Goal: Navigation & Orientation: Find specific page/section

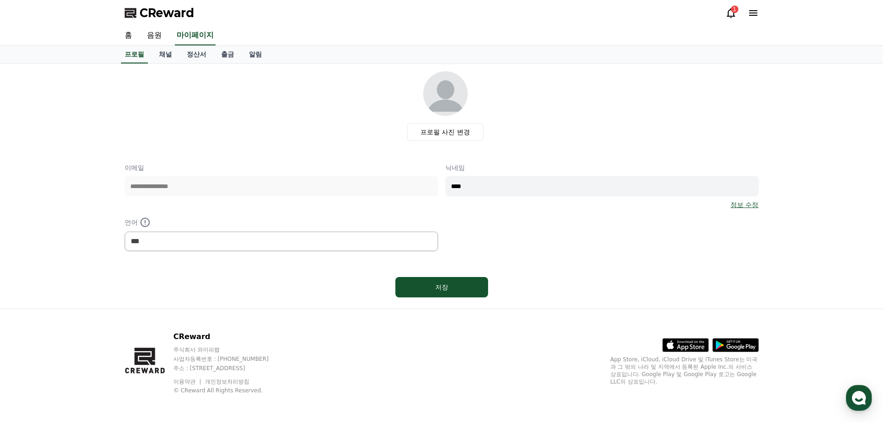
select select "**********"
click at [204, 55] on link "정산서" at bounding box center [196, 55] width 34 height 18
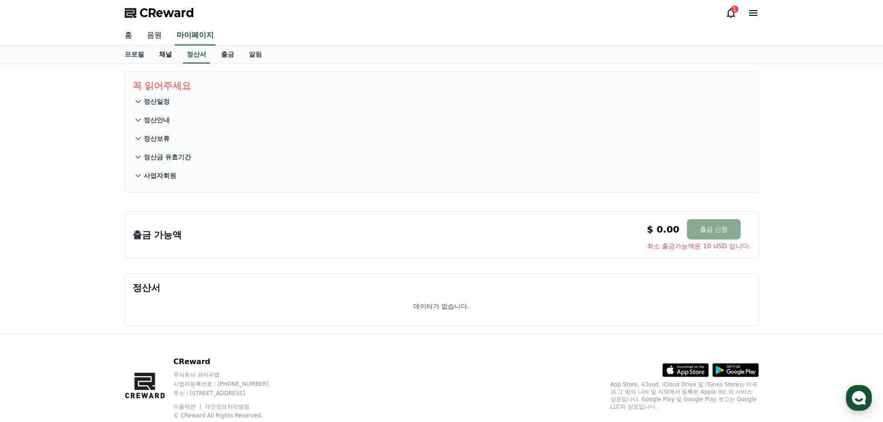
click at [162, 55] on link "채널" at bounding box center [166, 55] width 28 height 18
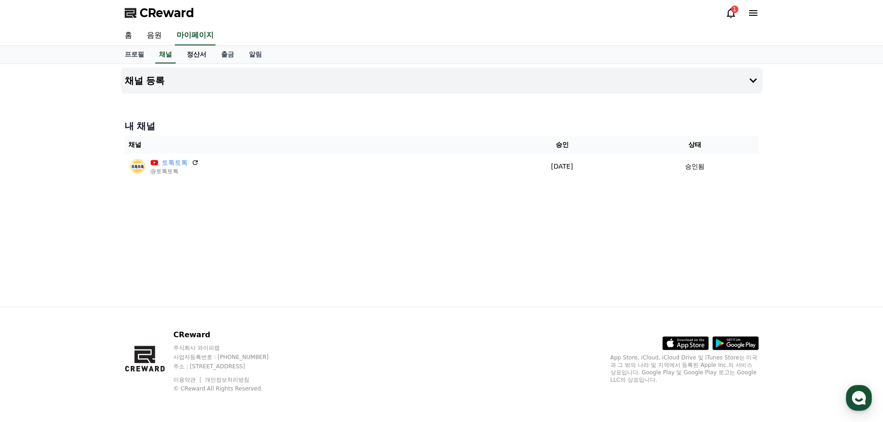
click at [185, 54] on link "정산서" at bounding box center [196, 55] width 34 height 18
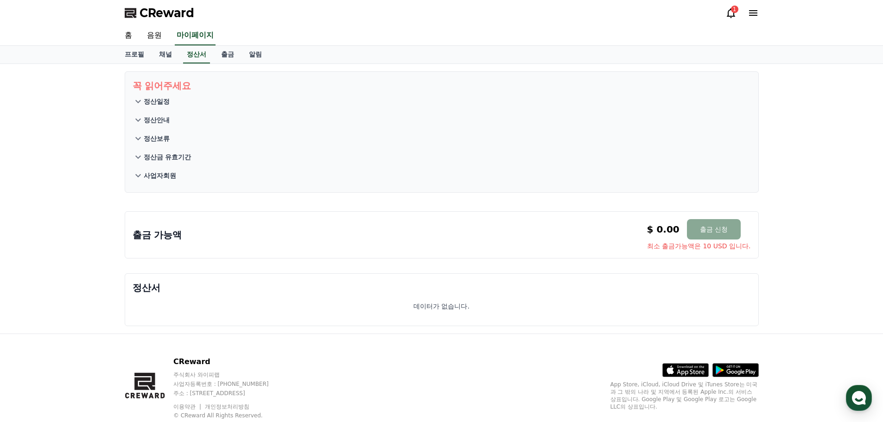
click at [170, 39] on div "홈 음원 마이페이지" at bounding box center [441, 35] width 649 height 19
click at [130, 32] on link "홈" at bounding box center [128, 35] width 22 height 19
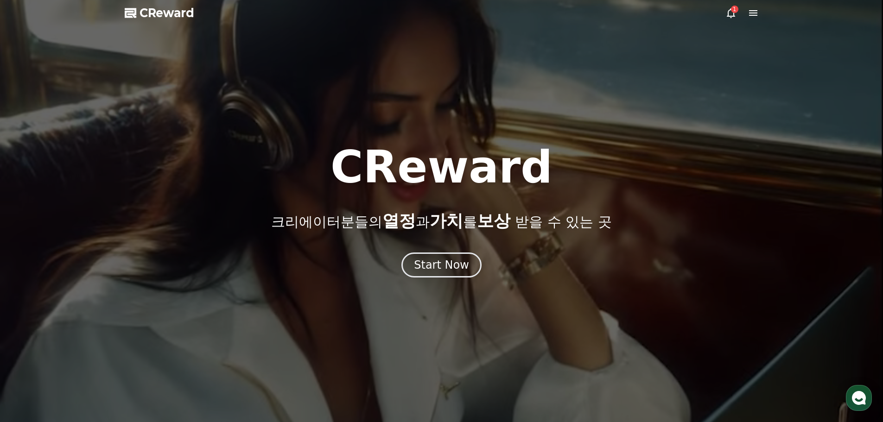
click at [751, 14] on icon at bounding box center [753, 12] width 11 height 11
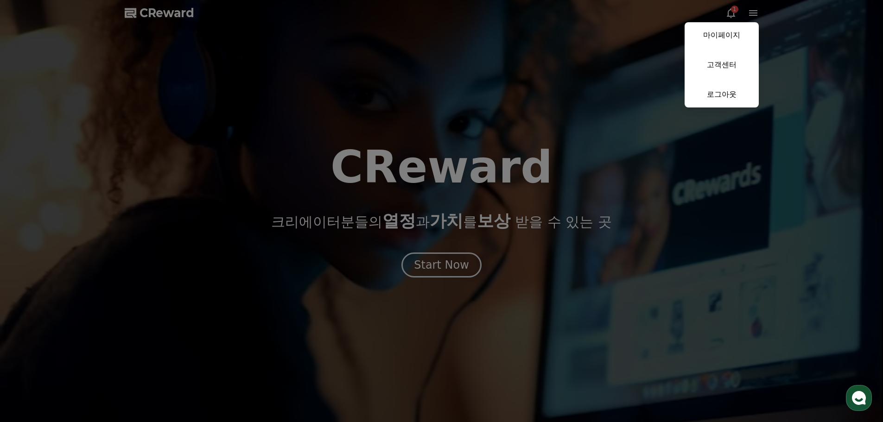
click at [732, 12] on button "close" at bounding box center [441, 211] width 883 height 422
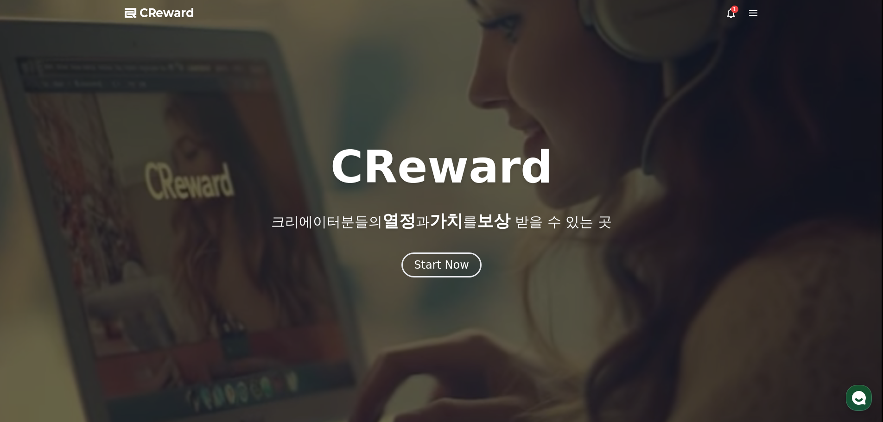
click at [733, 12] on div "1" at bounding box center [734, 9] width 7 height 7
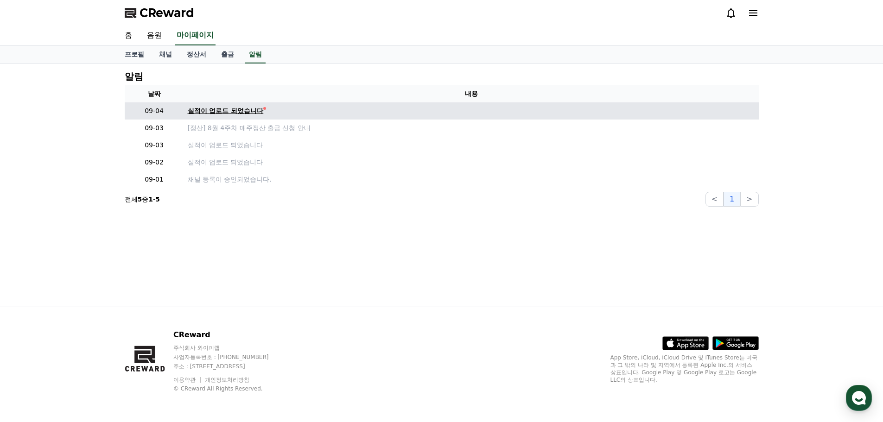
click at [247, 109] on div "실적이 업로드 되었습니다" at bounding box center [226, 111] width 76 height 10
